Goal: Submit feedback/report problem: Submit feedback/report problem

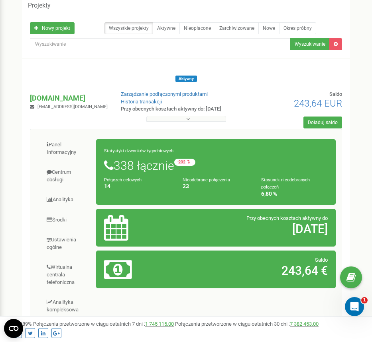
scroll to position [89, 0]
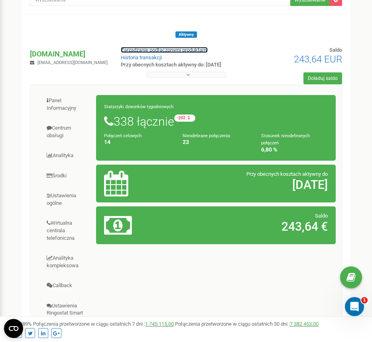
click at [124, 50] on link "Zarządzanie podłączonymi produktami" at bounding box center [164, 50] width 87 height 6
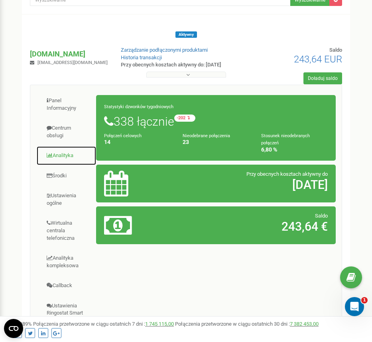
click at [68, 154] on link "Analityka" at bounding box center [66, 156] width 60 height 20
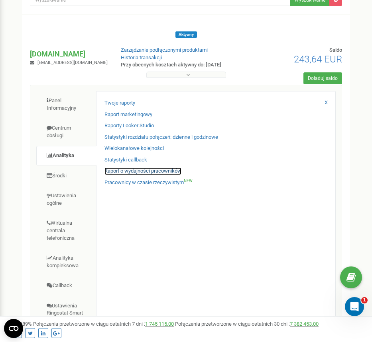
click at [118, 169] on link "Raport o wydajności pracowników" at bounding box center [142, 172] width 77 height 8
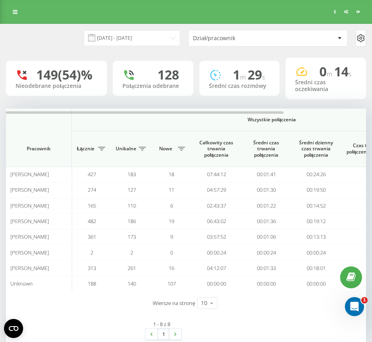
click at [230, 37] on div "Dział/pracownik" at bounding box center [240, 38] width 95 height 7
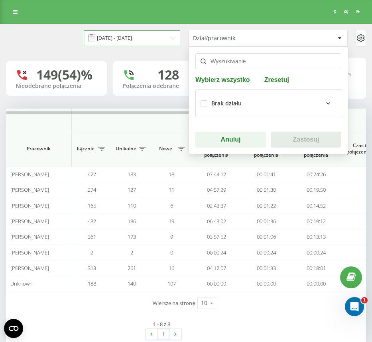
click at [149, 36] on input "22.08.2025 - 22.09.2025" at bounding box center [132, 38] width 96 height 16
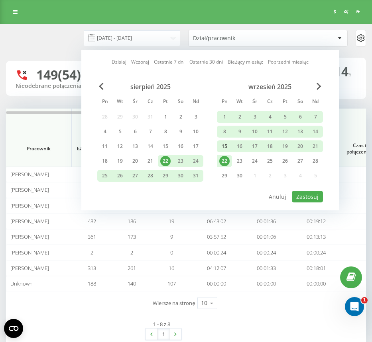
click at [229, 144] on div "15" at bounding box center [224, 146] width 10 height 10
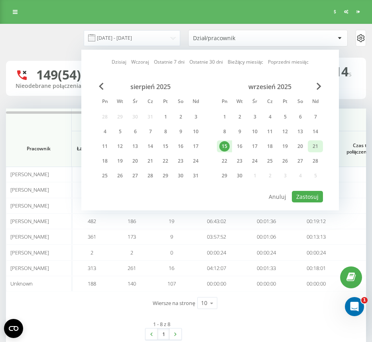
click at [316, 146] on div "21" at bounding box center [315, 146] width 10 height 10
click at [304, 198] on button "Zastosuj" at bounding box center [307, 197] width 31 height 12
type input "15.09.2025 - 21.09.2025"
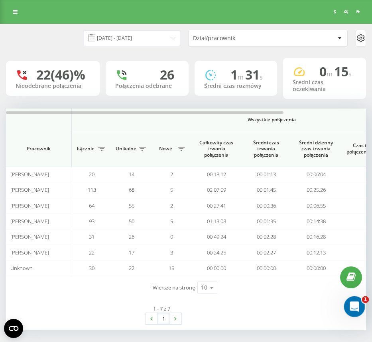
click at [361, 307] on div "Otwórz komunikator Intercom" at bounding box center [353, 306] width 26 height 26
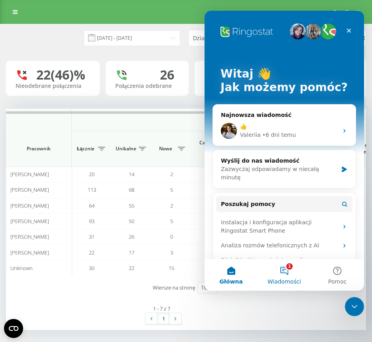
click at [284, 269] on button "1 Wiadomości" at bounding box center [283, 275] width 53 height 32
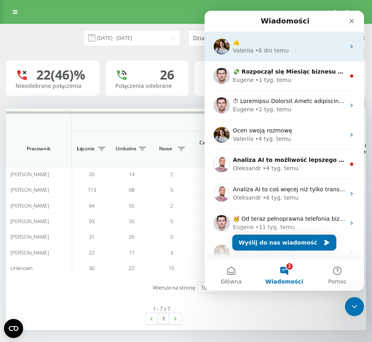
click at [294, 45] on div "👍" at bounding box center [289, 42] width 112 height 8
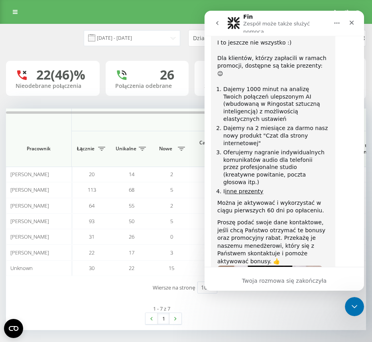
scroll to position [13497, 0]
click at [301, 288] on div "Twoja rozmowa się zakończyła" at bounding box center [283, 279] width 159 height 24
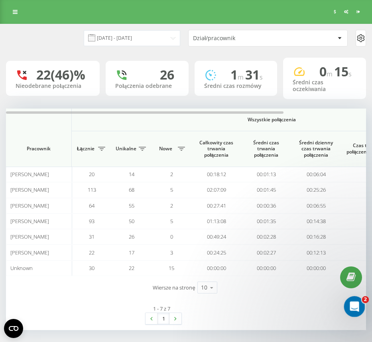
scroll to position [13229, 0]
click at [351, 302] on icon "Otwórz komunikator Intercom" at bounding box center [352, 305] width 13 height 13
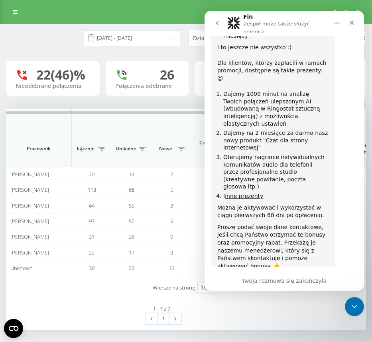
scroll to position [13497, 0]
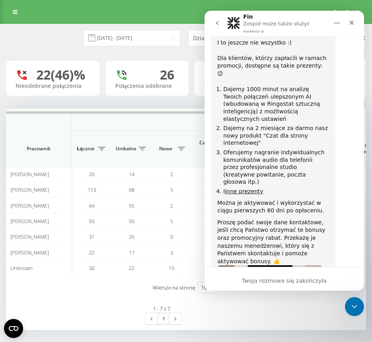
click at [215, 21] on icon "go back" at bounding box center [217, 23] width 6 height 6
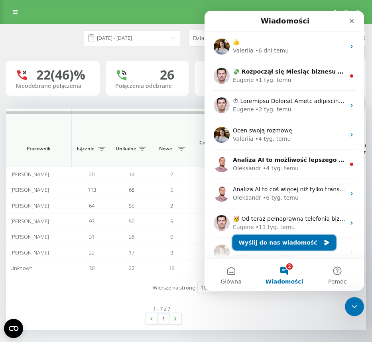
click at [284, 246] on button "Wyślij do nas wiadomość" at bounding box center [284, 243] width 104 height 16
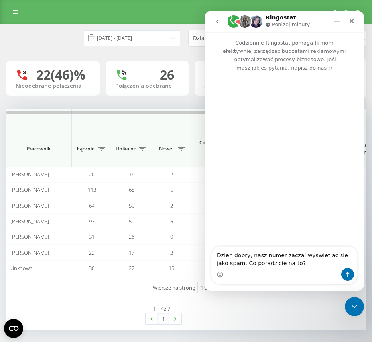
type textarea "Dzien dobry, nasz numer zaczal wyswietlac sie jako spam. Co poradzicie na to?"
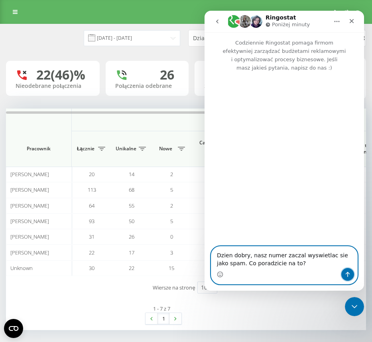
click at [347, 276] on icon "Wyślij wiadomość…" at bounding box center [347, 274] width 4 height 5
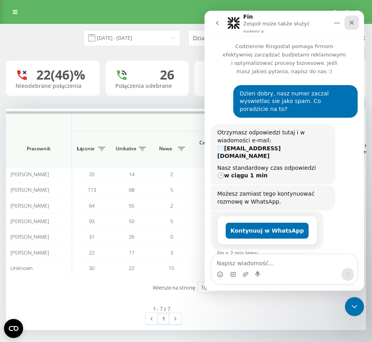
click at [350, 20] on icon "Zamknij" at bounding box center [351, 23] width 6 height 6
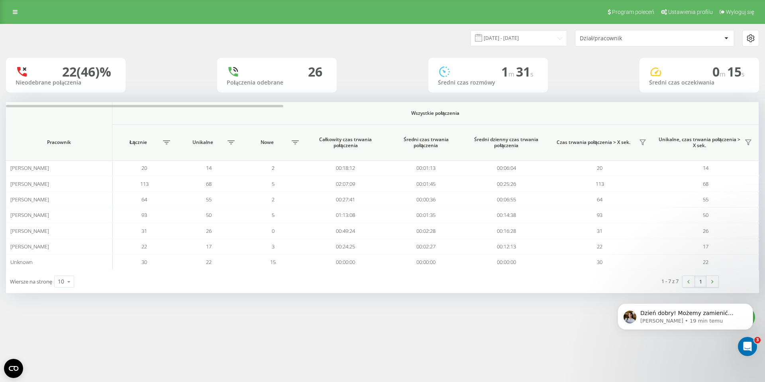
scroll to position [246, 0]
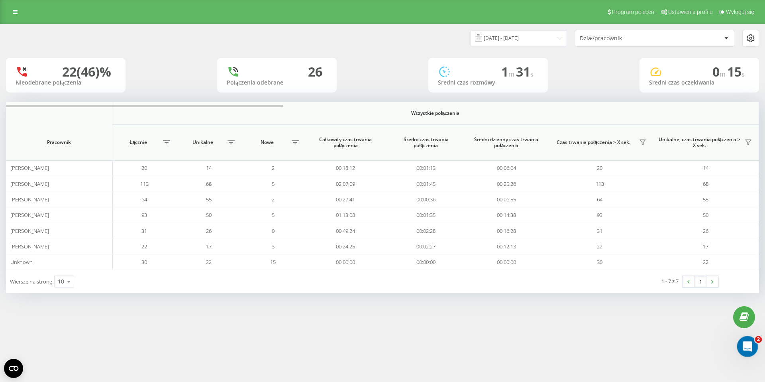
click at [377, 342] on div "Otwórz komunikator Intercom" at bounding box center [746, 345] width 26 height 26
